Goal: Task Accomplishment & Management: Manage account settings

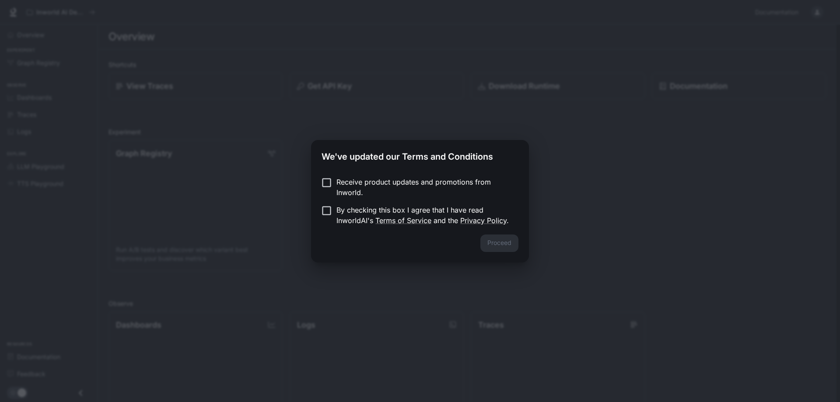
click at [270, 197] on div "We've updated our Terms and Conditions Receive product updates and promotions f…" at bounding box center [420, 201] width 840 height 402
click at [324, 218] on label "By checking this box I agree that I have read InworldAI's Terms of Service and …" at bounding box center [414, 215] width 195 height 21
click at [501, 242] on button "Proceed" at bounding box center [500, 244] width 38 height 18
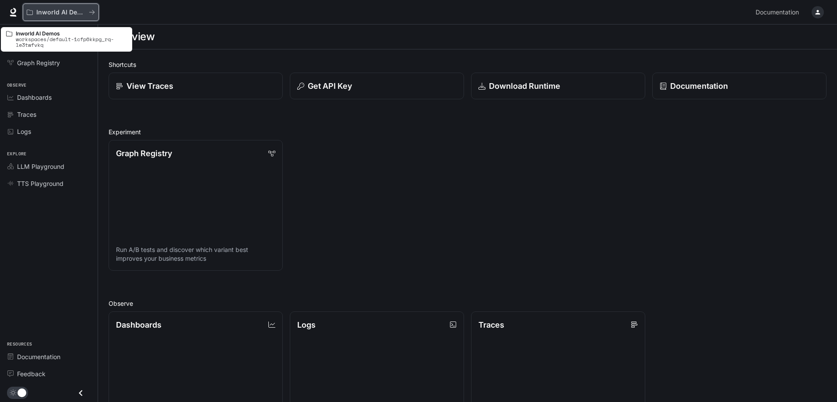
click at [50, 17] on button "Inworld AI Demos" at bounding box center [61, 13] width 76 height 18
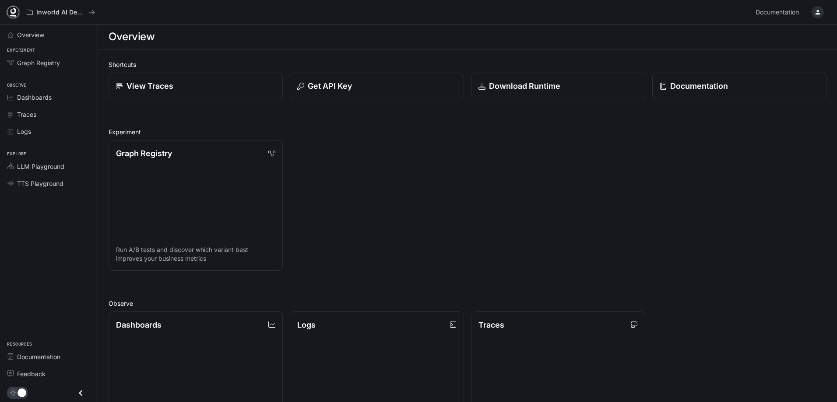
click at [12, 10] on icon at bounding box center [13, 12] width 9 height 9
